Goal: Information Seeking & Learning: Find specific fact

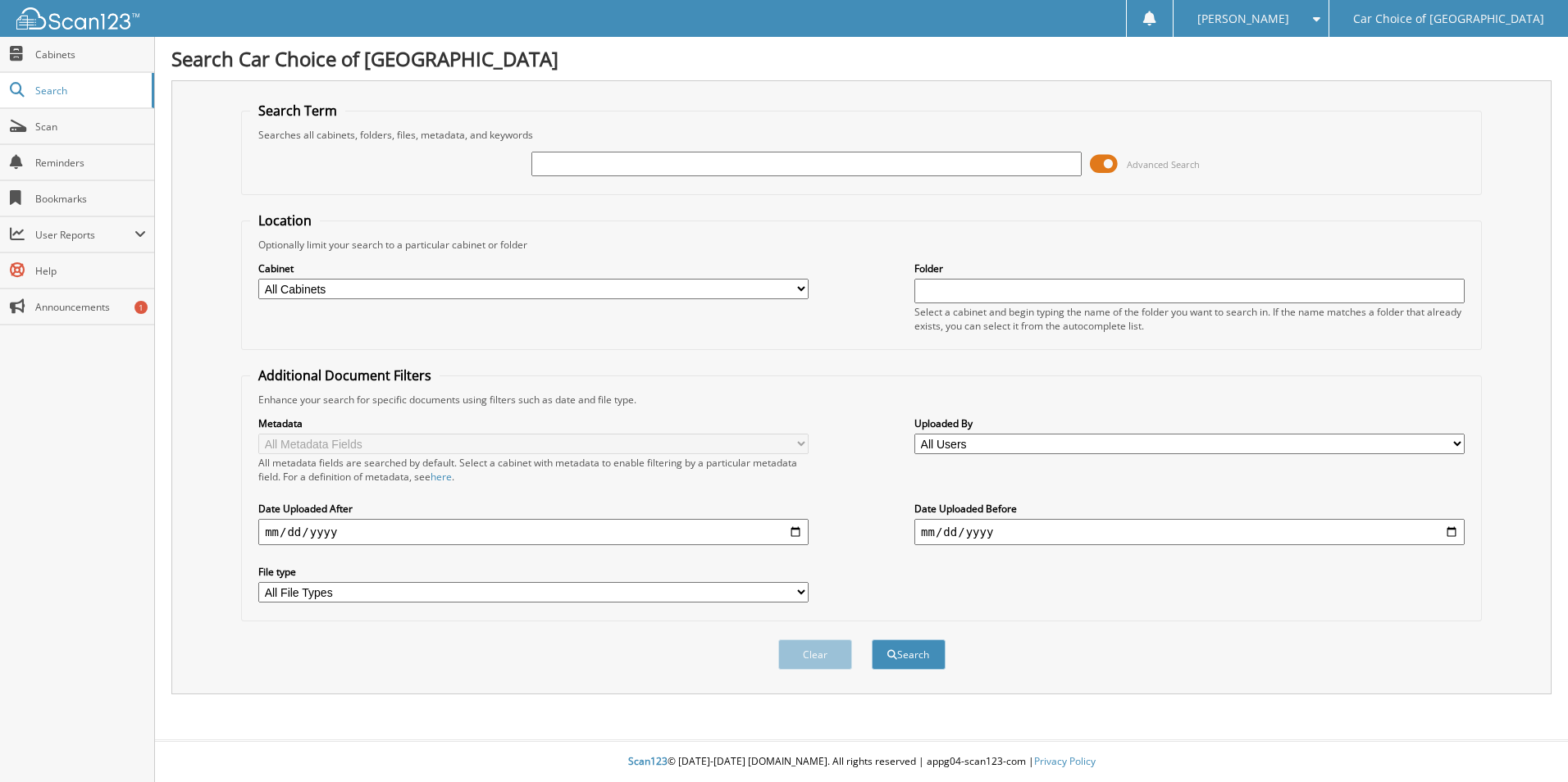
click at [576, 163] on input "text" at bounding box center [806, 164] width 550 height 25
type input "[PERSON_NAME]"
click at [891, 659] on span "submit" at bounding box center [891, 654] width 10 height 10
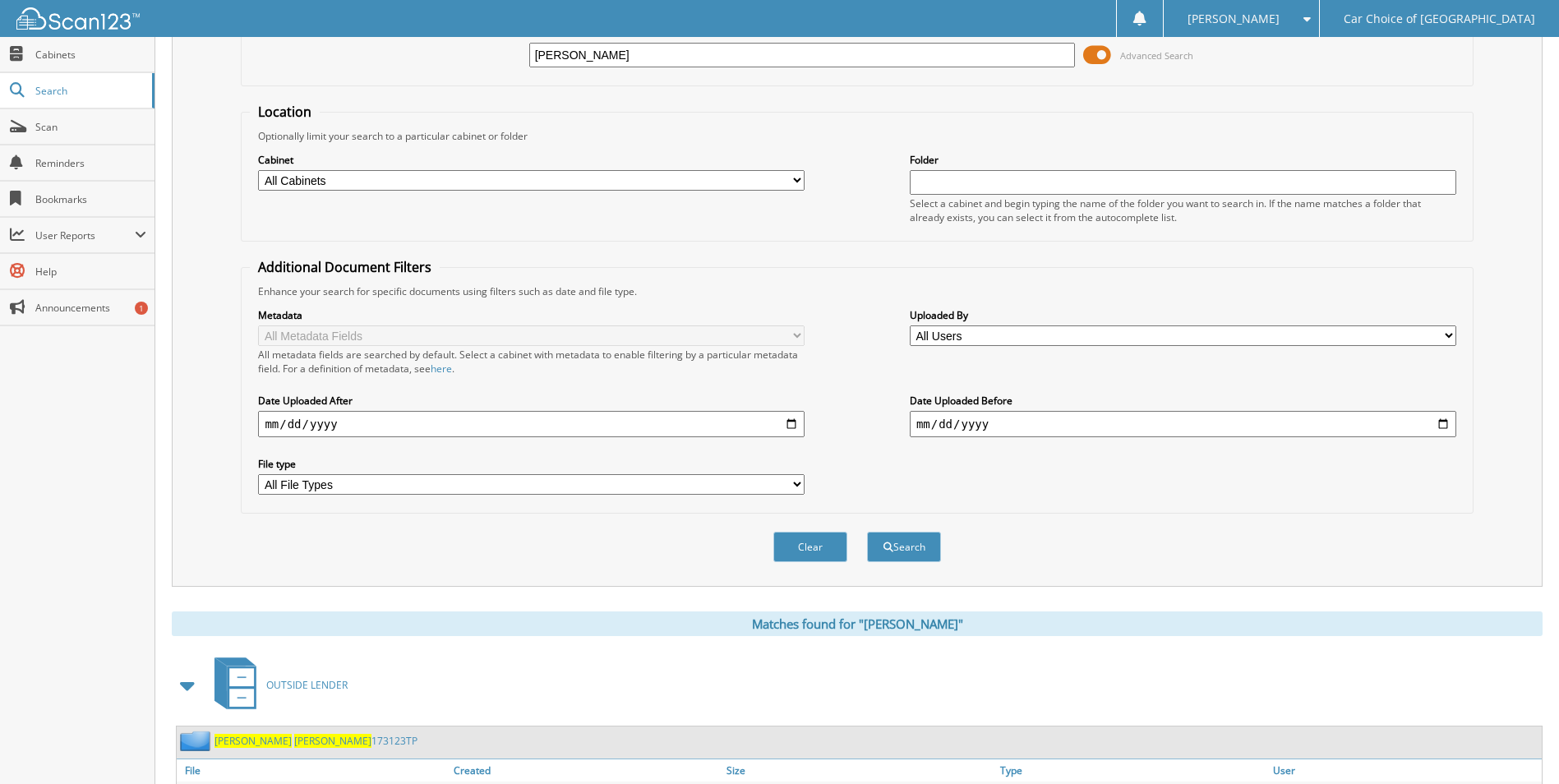
scroll to position [226, 0]
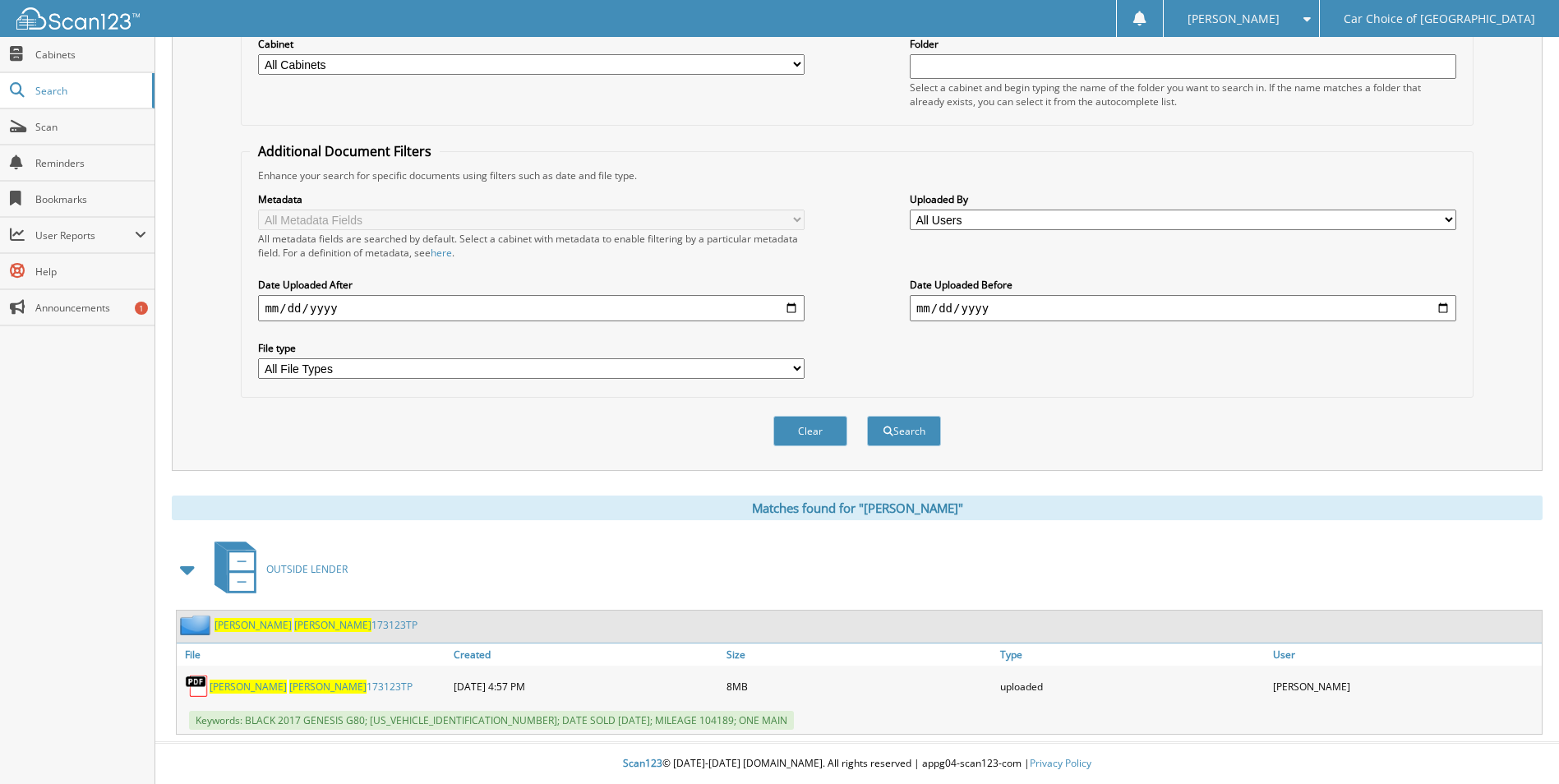
click at [292, 688] on link "[PERSON_NAME] 173123TP" at bounding box center [311, 686] width 203 height 14
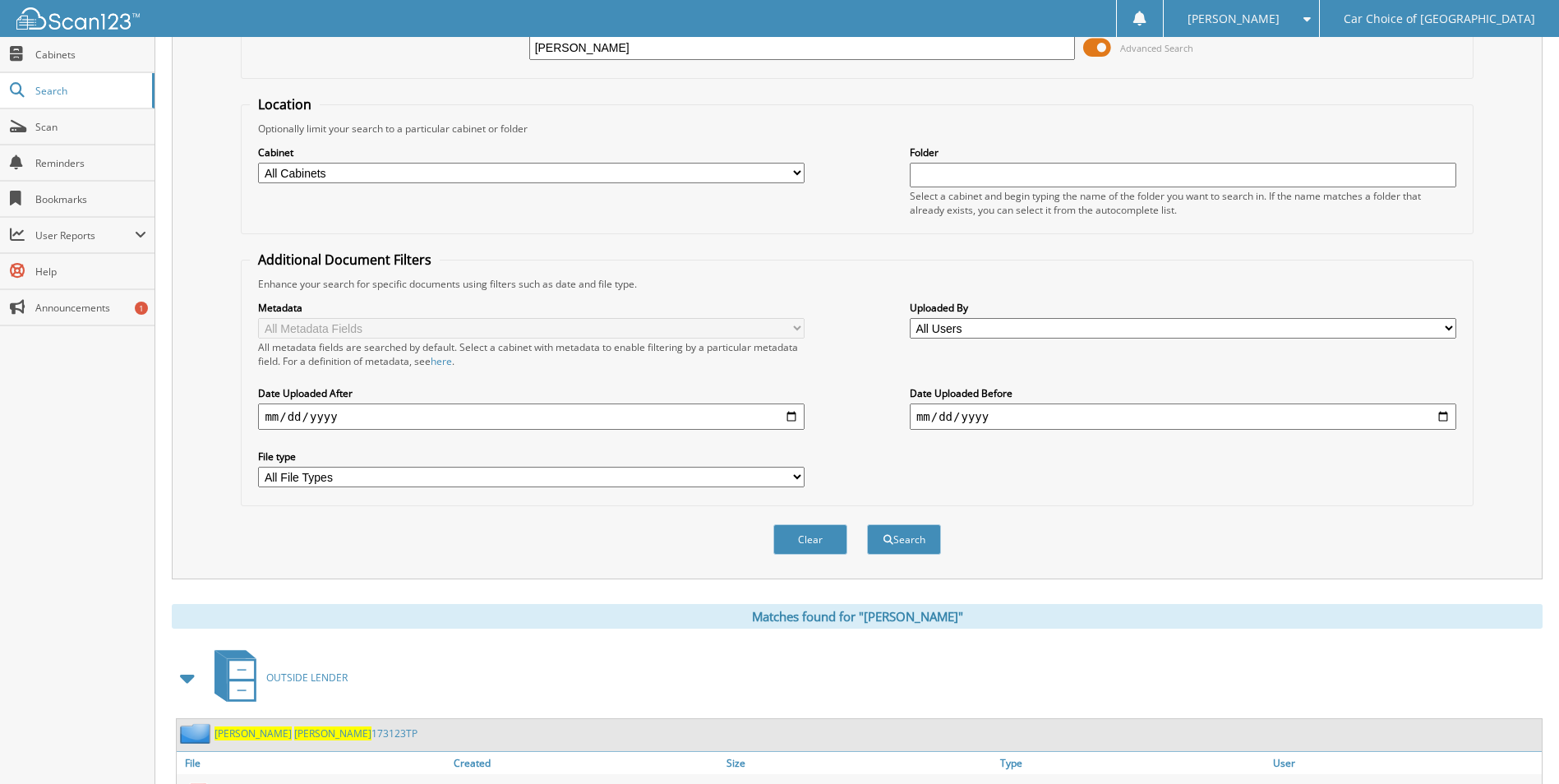
scroll to position [0, 0]
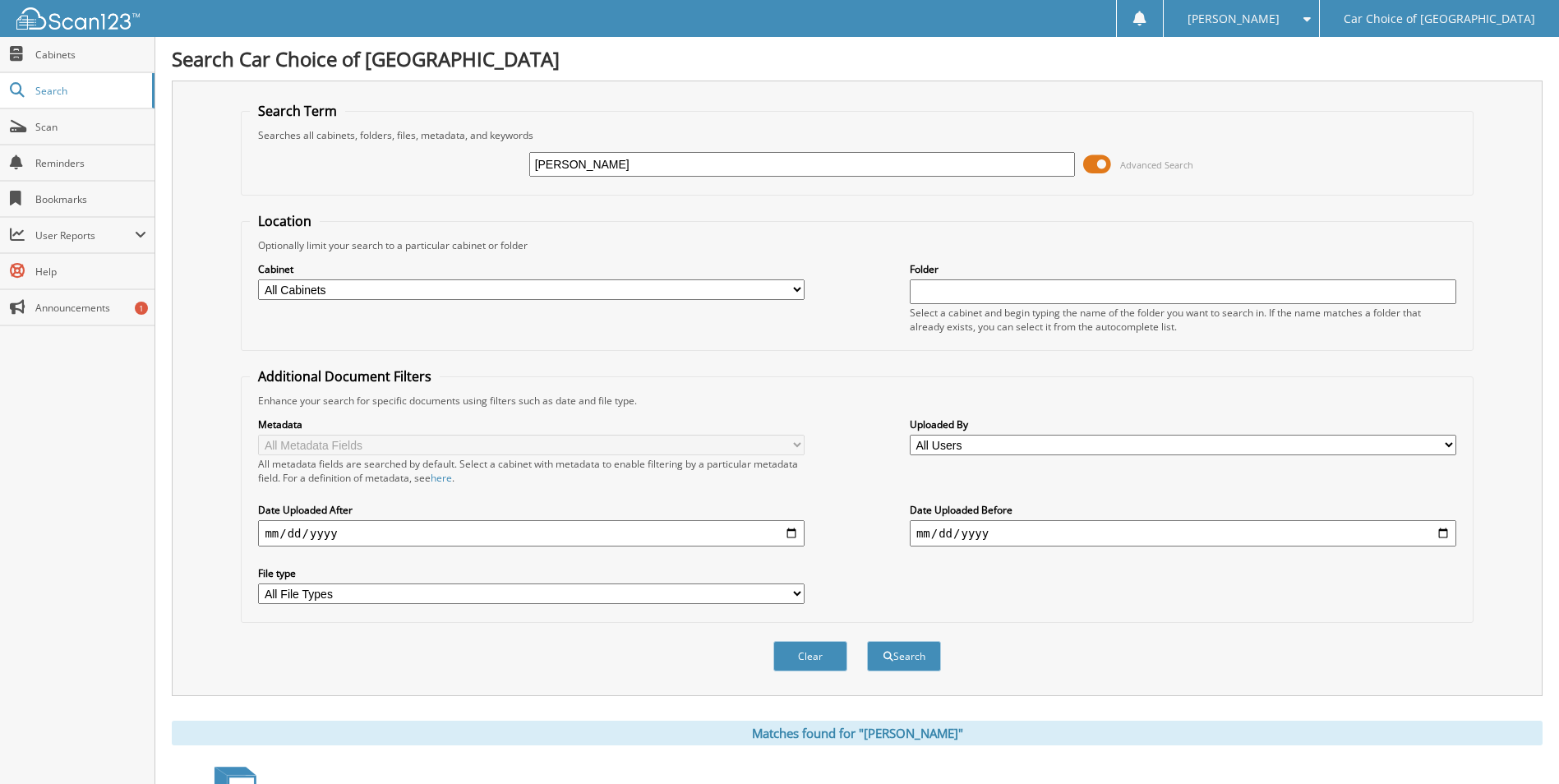
drag, startPoint x: 650, startPoint y: 161, endPoint x: 494, endPoint y: 177, distance: 156.8
click at [494, 177] on div "[PERSON_NAME] Advanced Search" at bounding box center [857, 164] width 1214 height 45
